Goal: Task Accomplishment & Management: Manage account settings

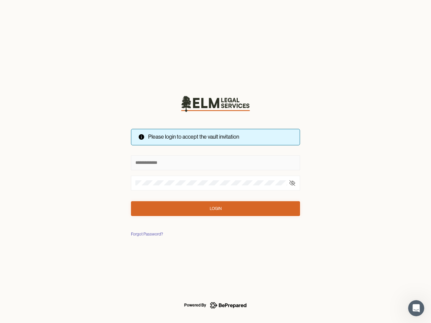
click at [215, 162] on input "text" at bounding box center [215, 163] width 169 height 15
click at [292, 183] on icon at bounding box center [292, 182] width 5 height 5
click at [215, 209] on div "Login" at bounding box center [216, 208] width 12 height 7
click at [146, 234] on div "Forgot Password?" at bounding box center [147, 234] width 32 height 7
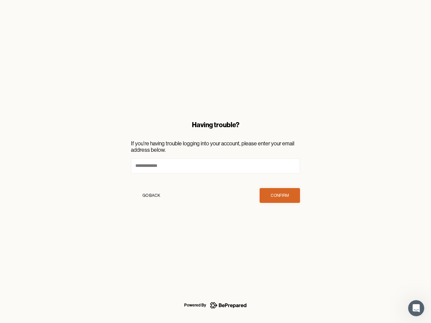
click at [416, 308] on icon "Open Intercom Messenger" at bounding box center [416, 308] width 11 height 11
